Goal: Obtain resource: Download file/media

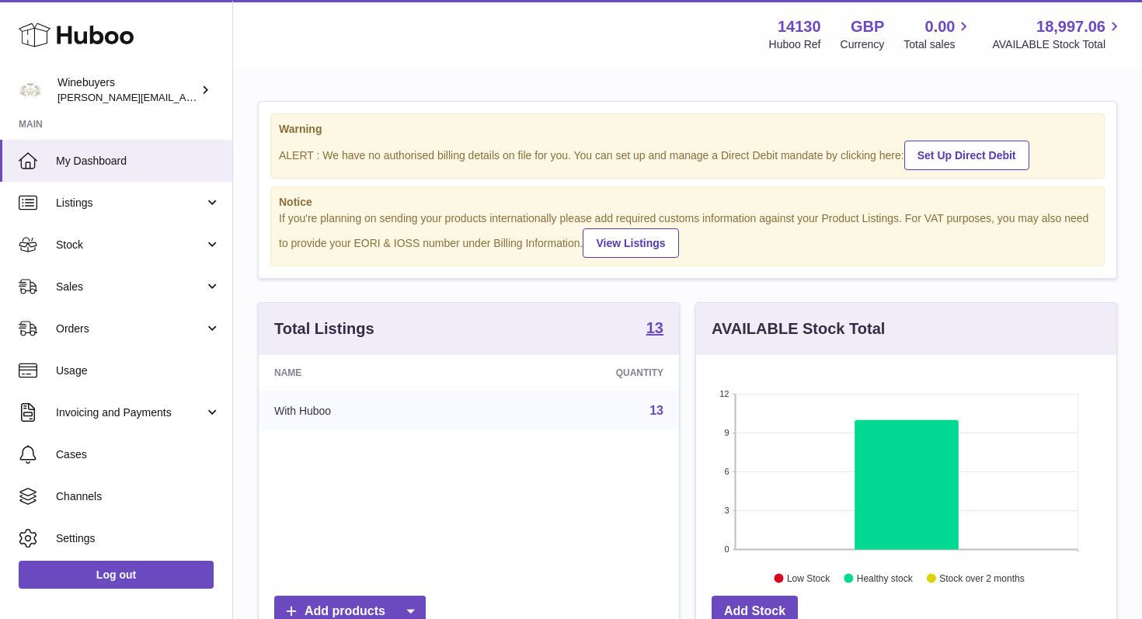
scroll to position [242, 420]
click at [208, 242] on link "Stock" at bounding box center [116, 245] width 232 height 42
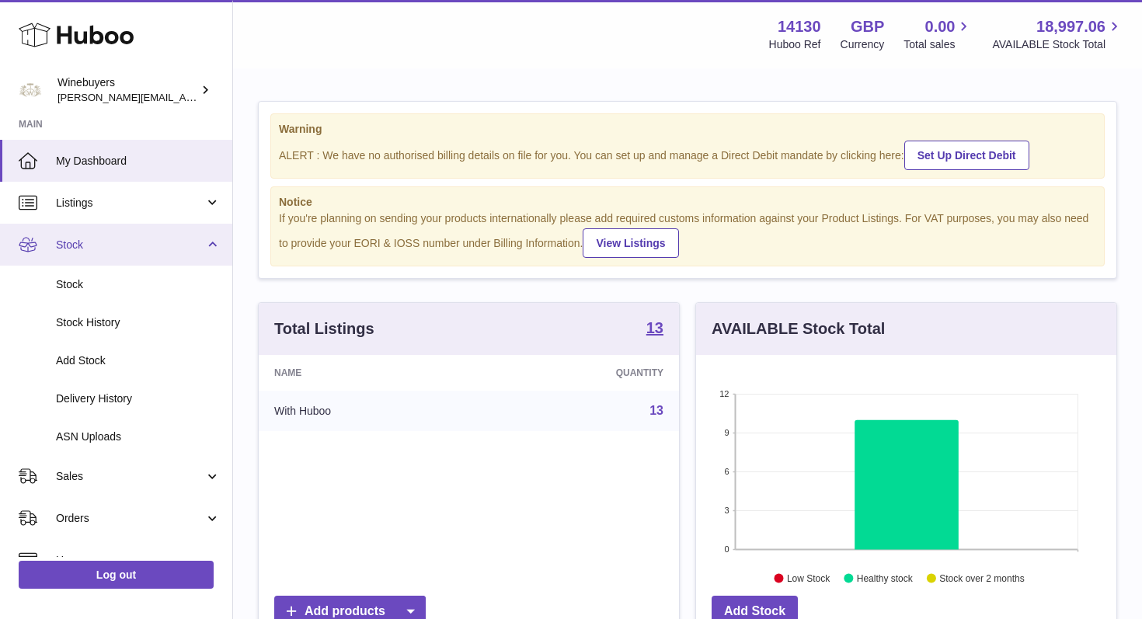
click at [208, 242] on link "Stock" at bounding box center [116, 245] width 232 height 42
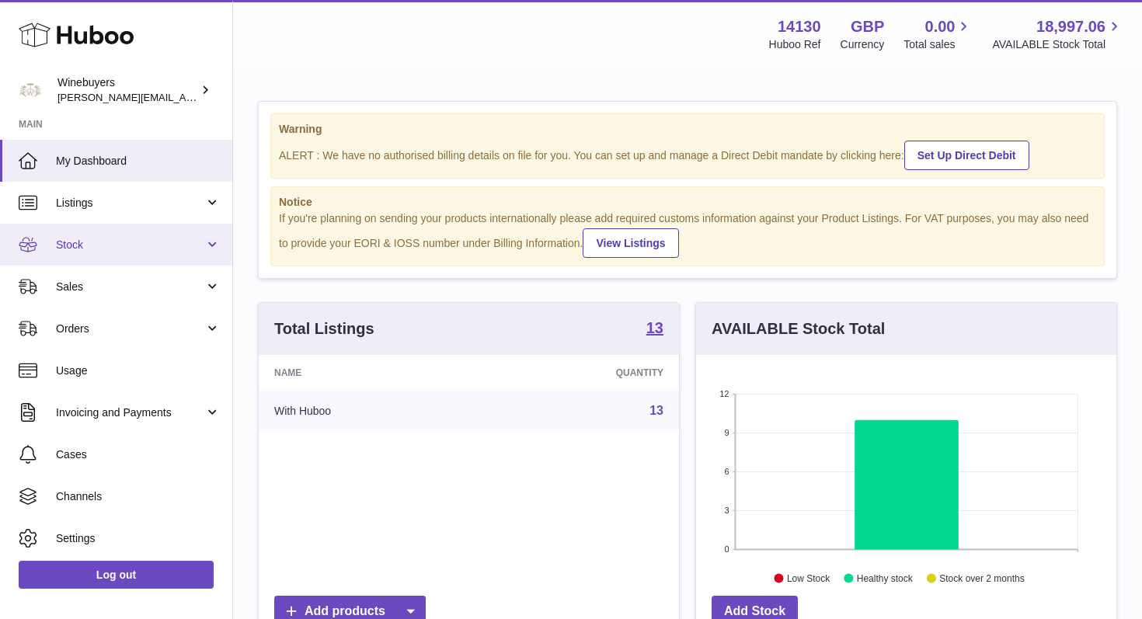
click at [208, 242] on link "Stock" at bounding box center [116, 245] width 232 height 42
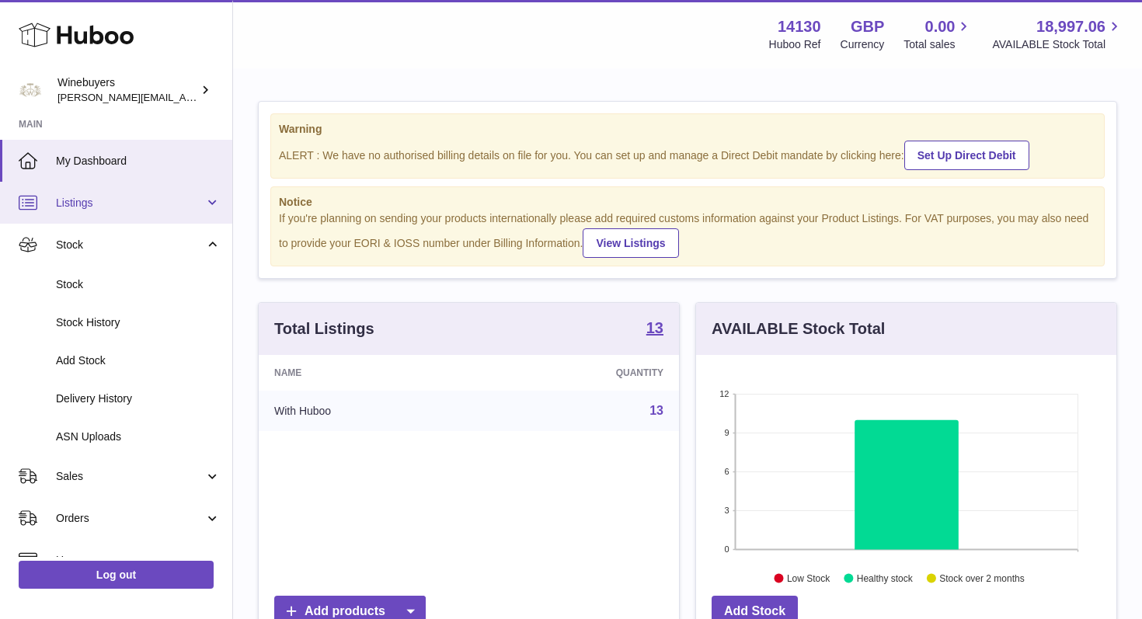
click at [210, 200] on link "Listings" at bounding box center [116, 203] width 232 height 42
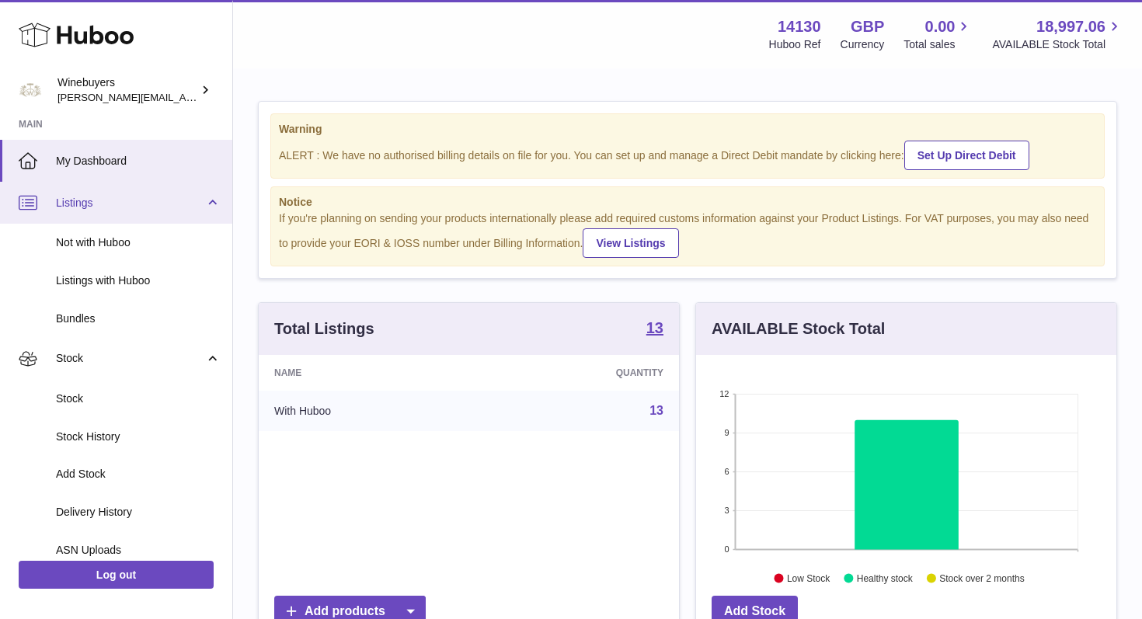
click at [210, 200] on link "Listings" at bounding box center [116, 203] width 232 height 42
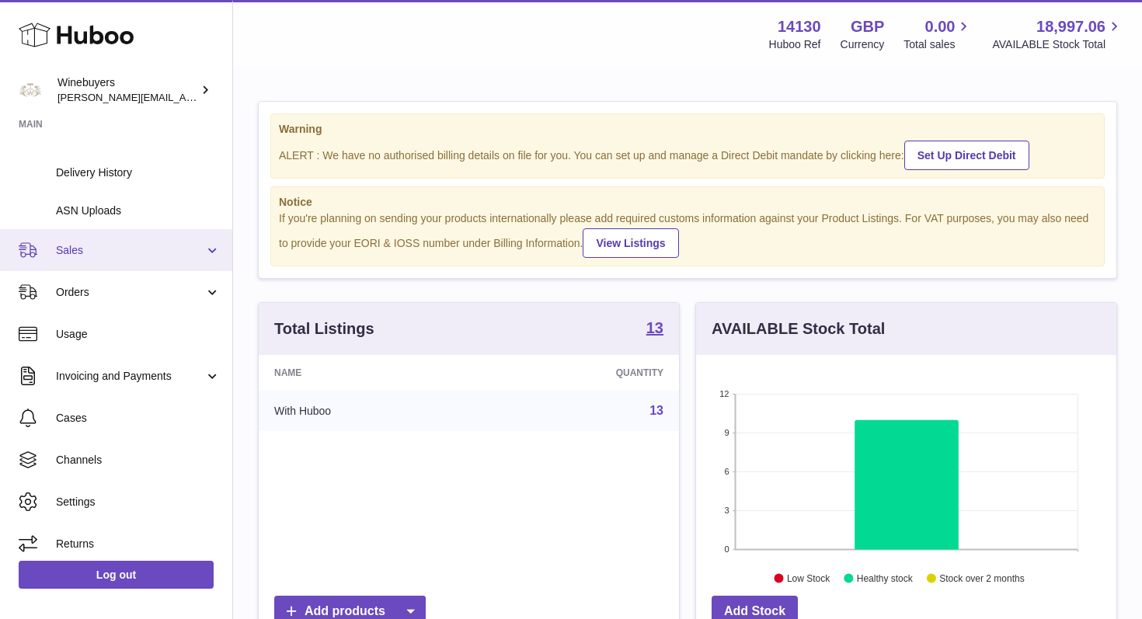
scroll to position [234, 0]
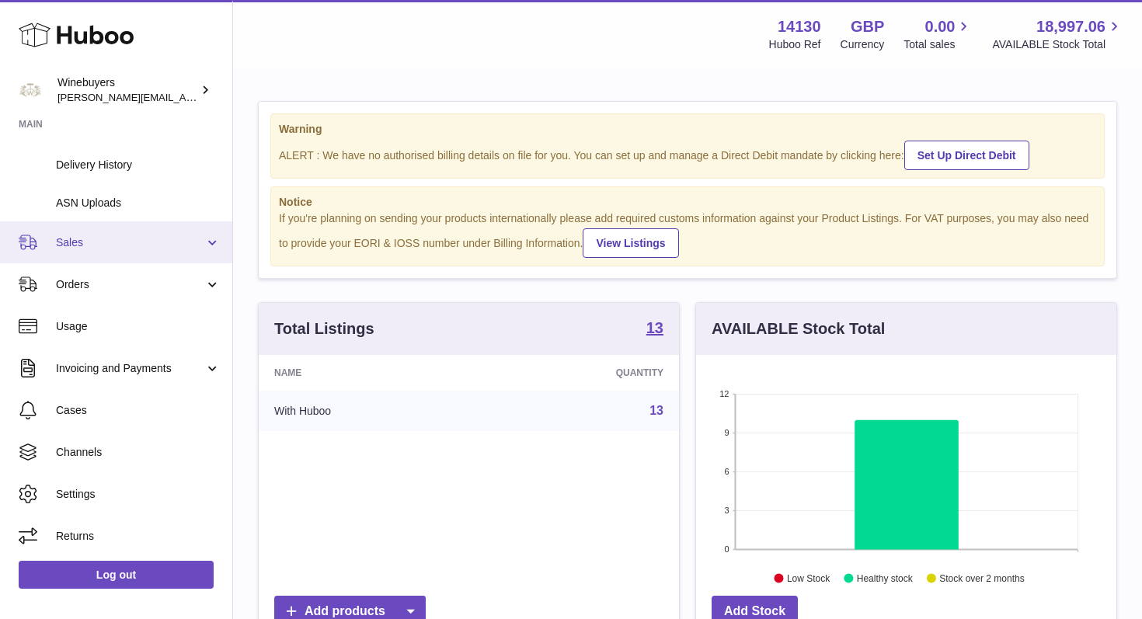
click at [208, 239] on link "Sales" at bounding box center [116, 242] width 232 height 42
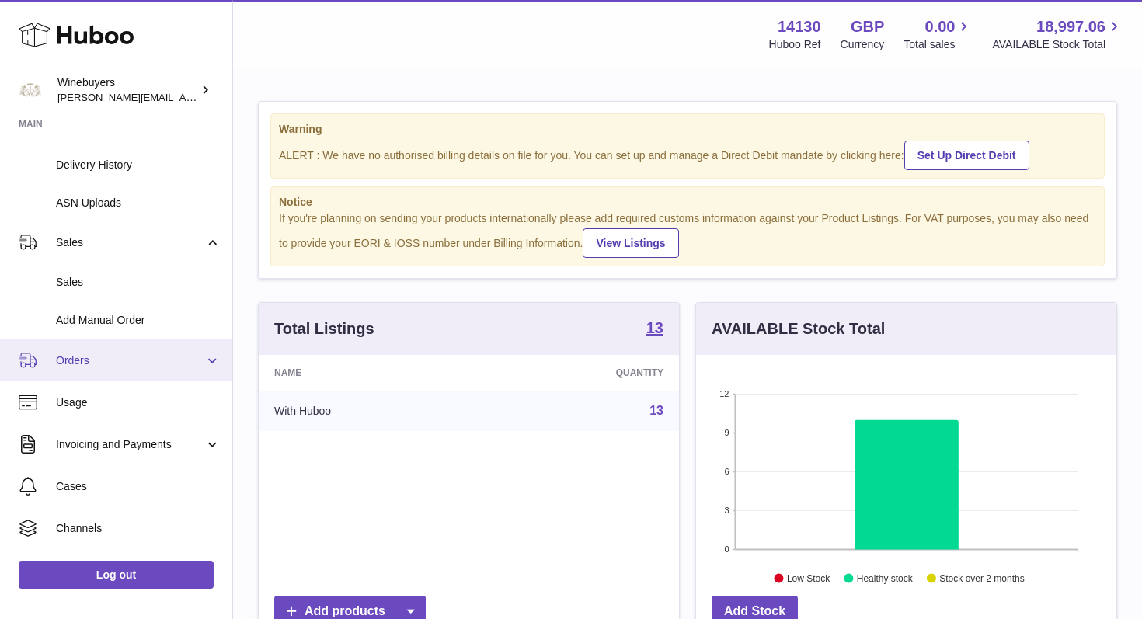
click at [207, 357] on link "Orders" at bounding box center [116, 360] width 232 height 42
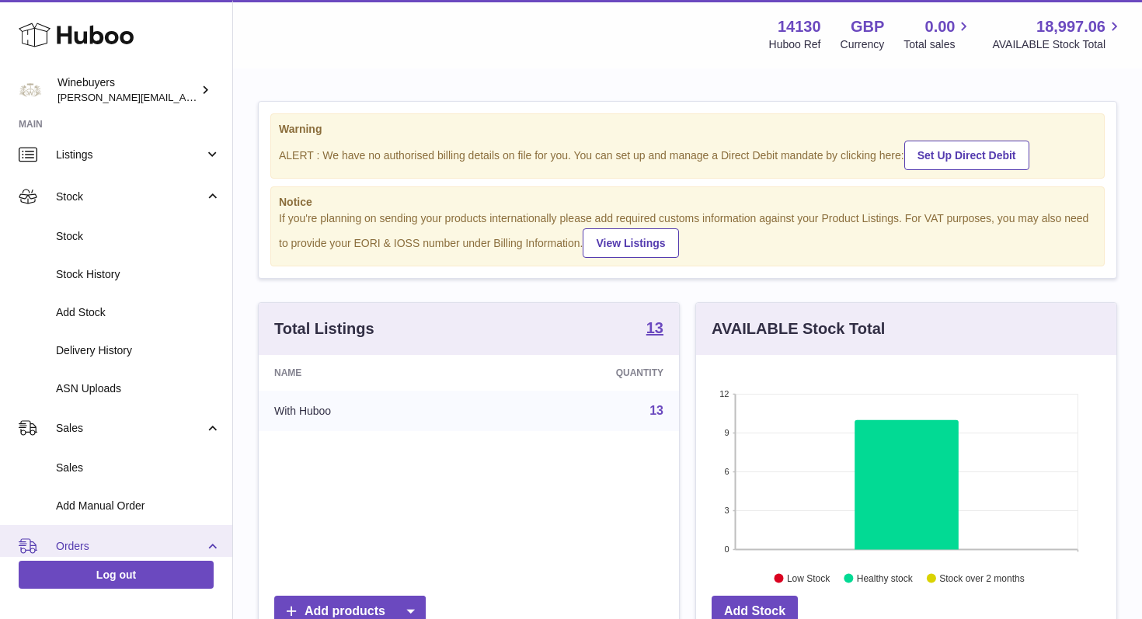
scroll to position [33, 0]
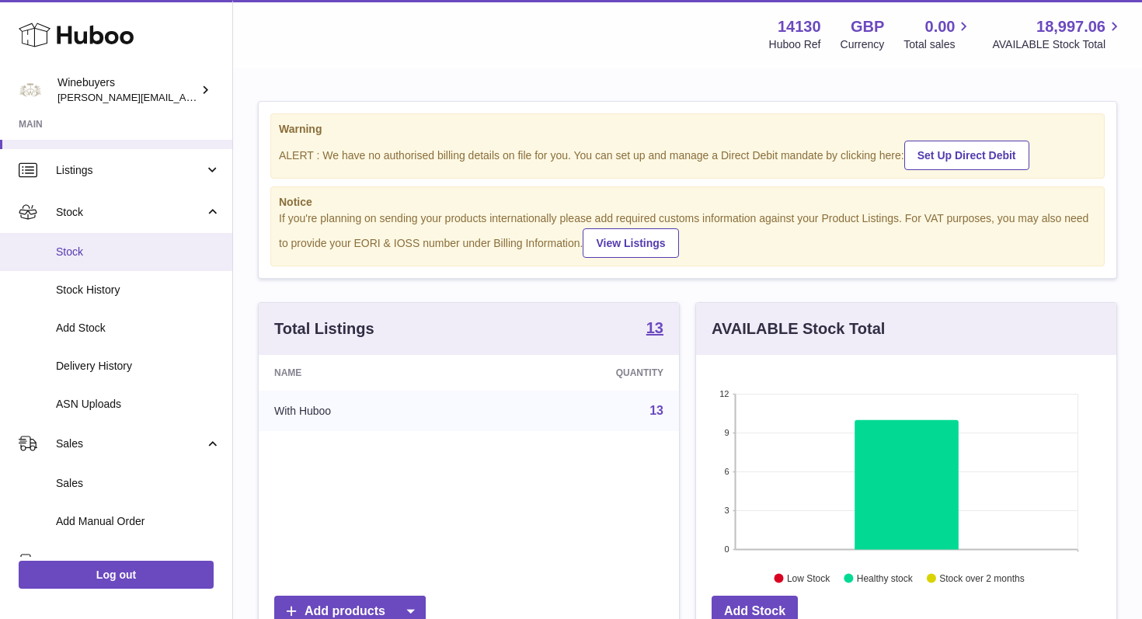
click at [74, 245] on span "Stock" at bounding box center [138, 252] width 165 height 15
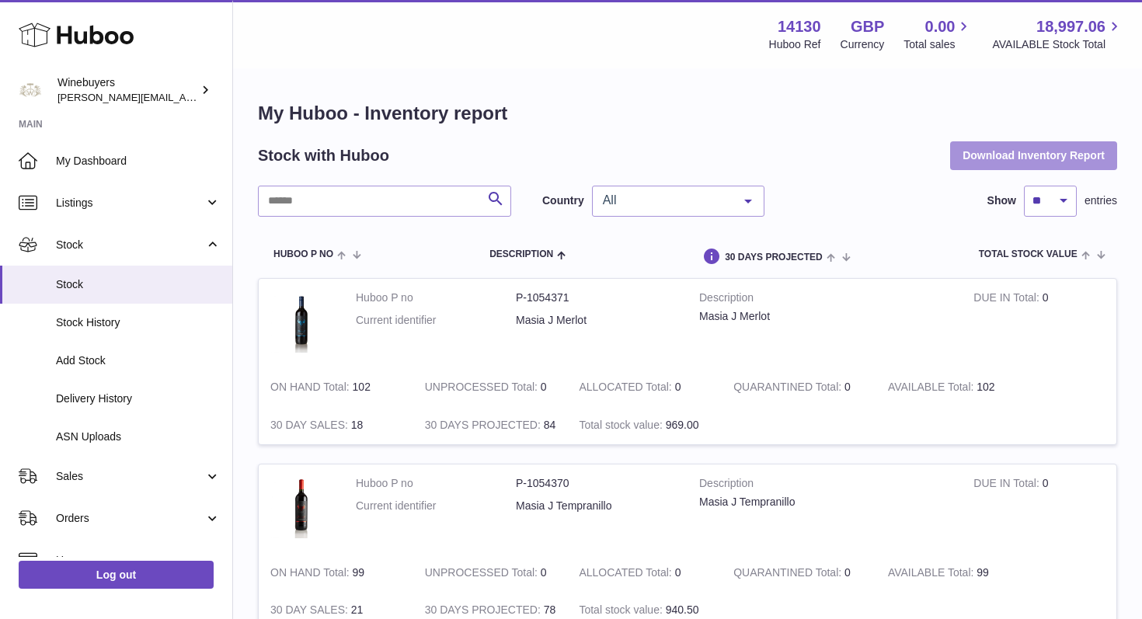
click at [1017, 154] on button "Download Inventory Report" at bounding box center [1033, 155] width 167 height 28
